Goal: Navigation & Orientation: Understand site structure

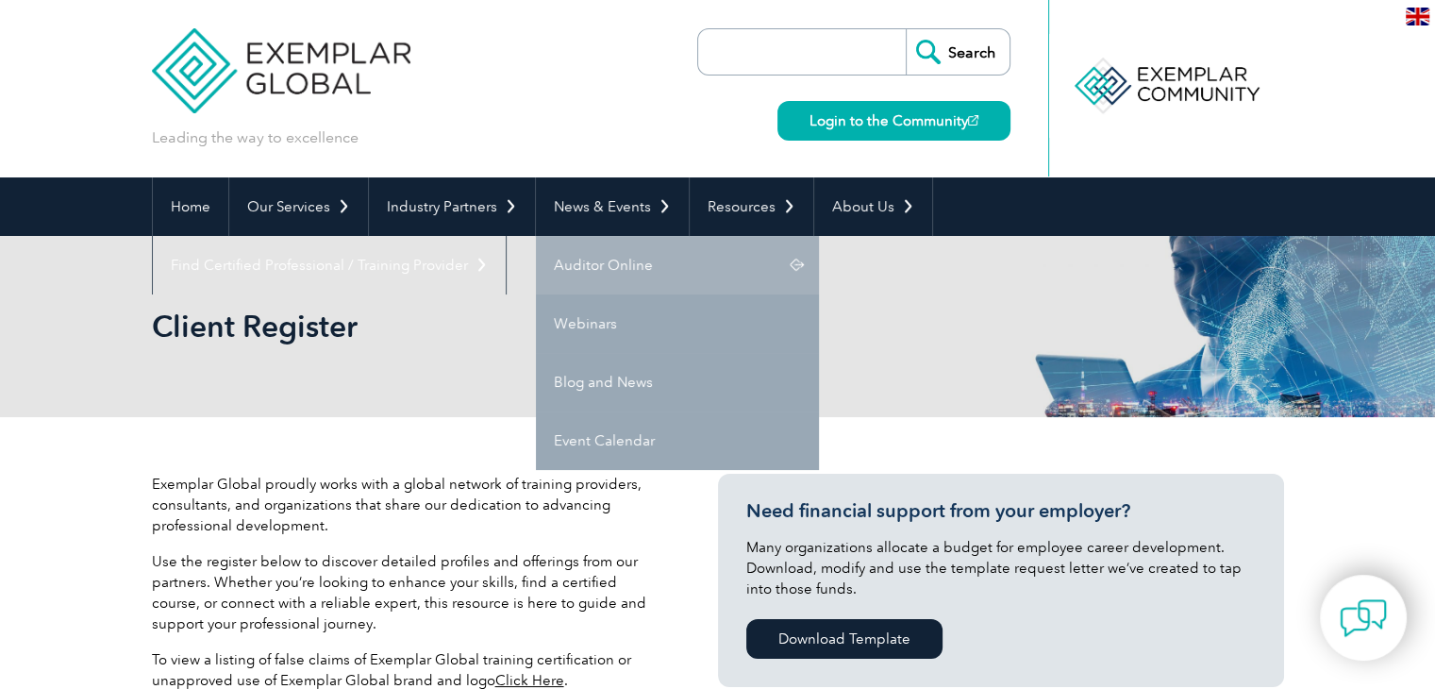
click at [610, 261] on link "Auditor Online" at bounding box center [677, 265] width 283 height 58
